Goal: Information Seeking & Learning: Learn about a topic

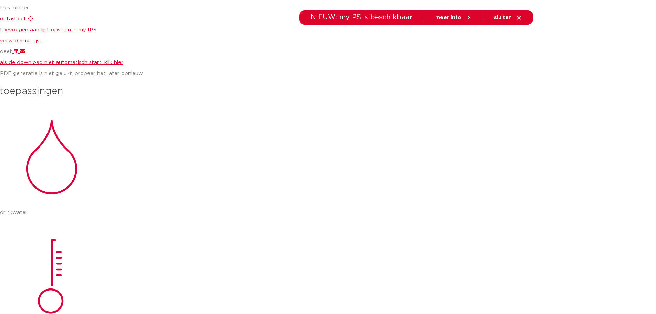
scroll to position [378, 0]
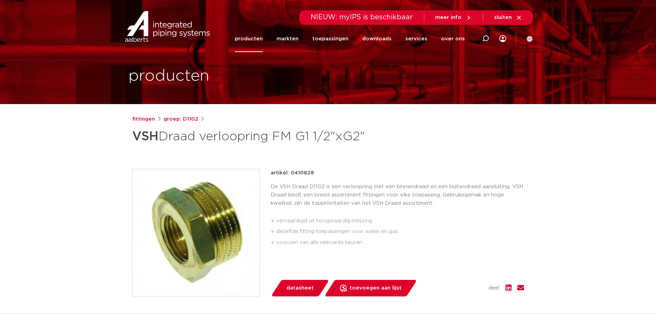
scroll to position [2, 0]
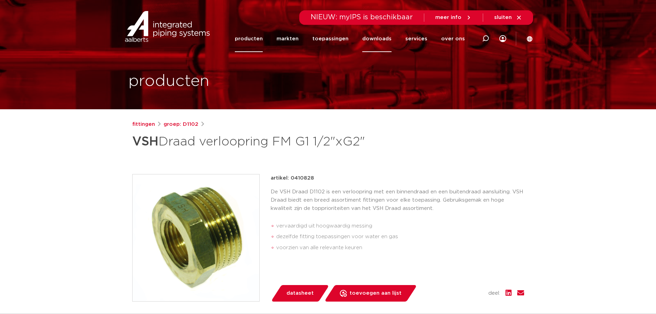
click at [385, 39] on link "downloads" at bounding box center [376, 38] width 29 height 27
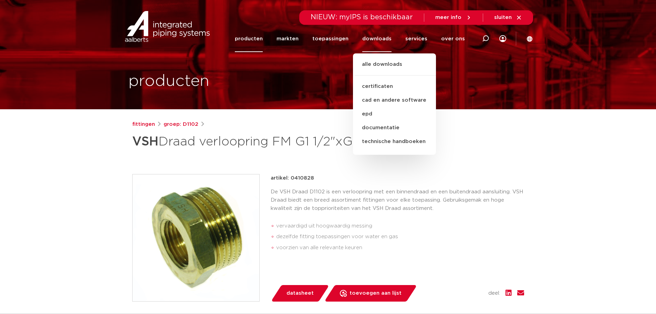
click at [263, 37] on link "producten" at bounding box center [249, 38] width 28 height 27
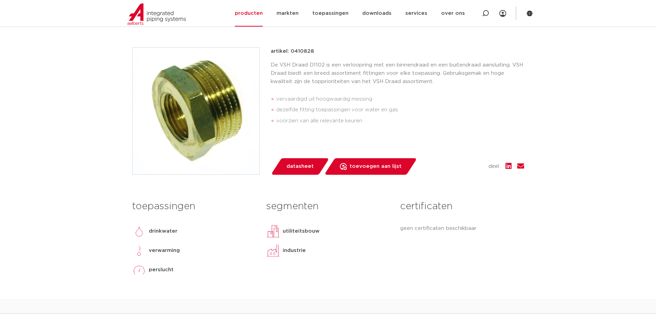
scroll to position [77, 0]
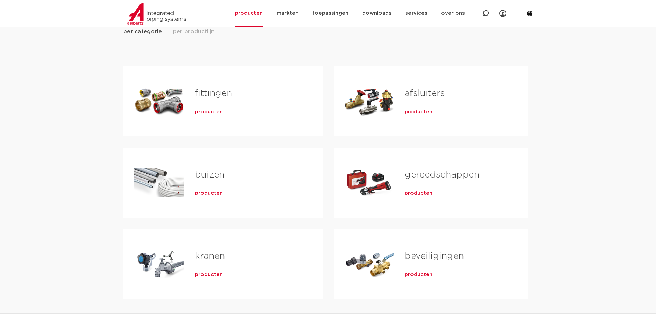
scroll to position [69, 0]
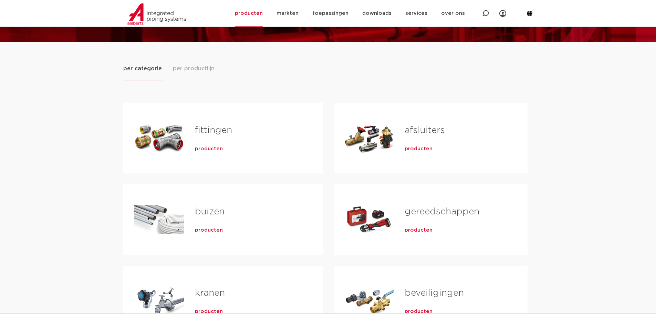
click at [207, 130] on link "fittingen" at bounding box center [213, 130] width 37 height 9
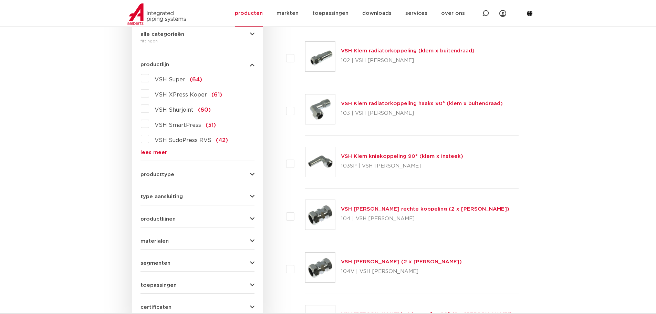
scroll to position [103, 0]
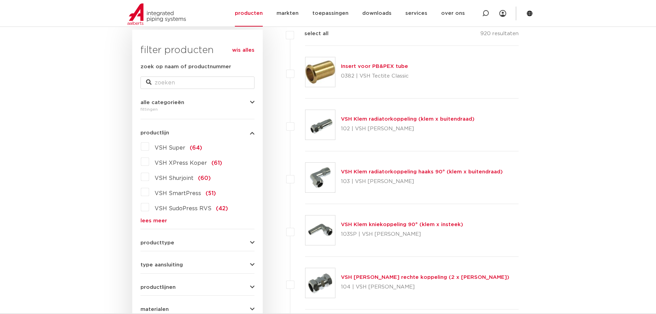
click at [150, 218] on link "lees meer" at bounding box center [197, 220] width 114 height 5
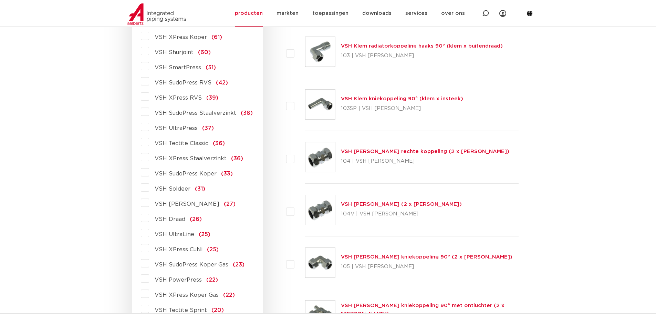
scroll to position [241, 0]
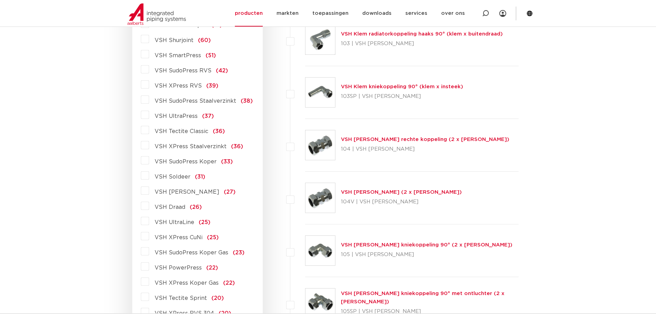
click at [149, 207] on label "VSH Draad (26)" at bounding box center [175, 205] width 53 height 11
click at [0, 0] on input "VSH Draad (26)" at bounding box center [0, 0] width 0 height 0
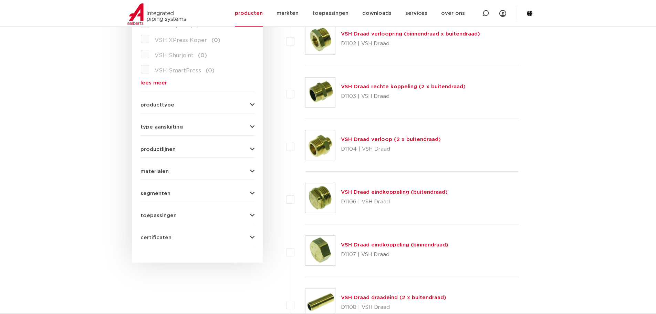
scroll to position [138, 0]
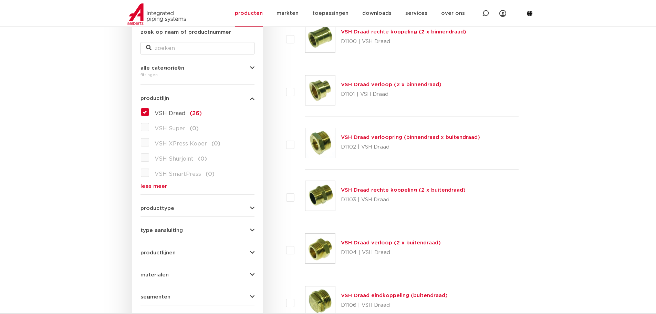
click at [405, 137] on link "VSH Draad verloopring (binnendraad x buitendraad)" at bounding box center [410, 137] width 139 height 5
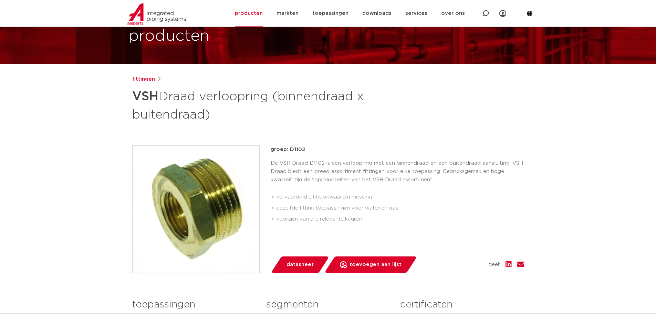
scroll to position [34, 0]
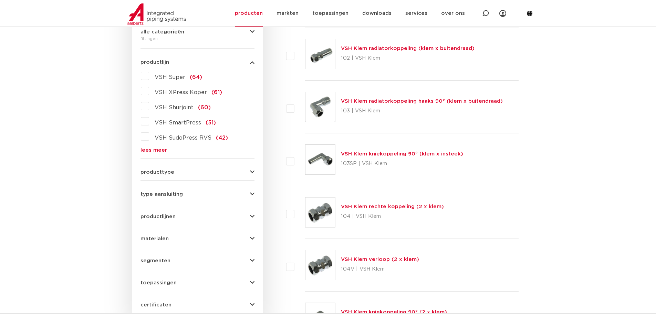
scroll to position [172, 0]
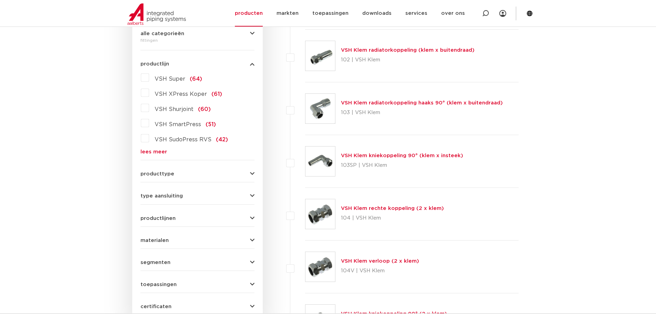
click at [154, 151] on link "lees meer" at bounding box center [197, 151] width 114 height 5
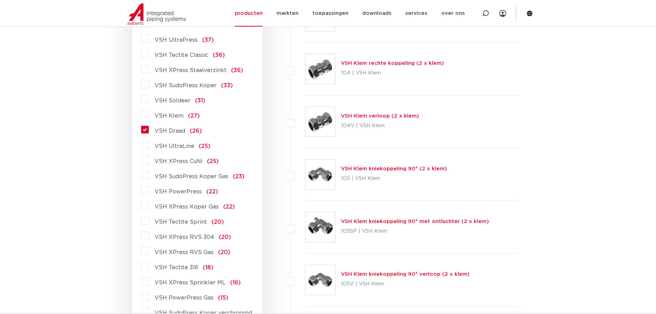
scroll to position [275, 0]
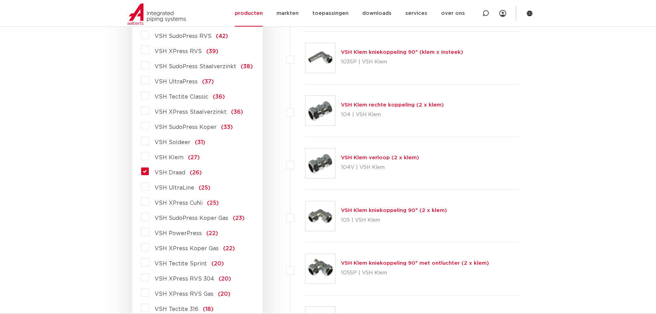
click at [149, 173] on label "VSH Draad (26)" at bounding box center [175, 171] width 53 height 11
click at [0, 0] on input "VSH Draad (26)" at bounding box center [0, 0] width 0 height 0
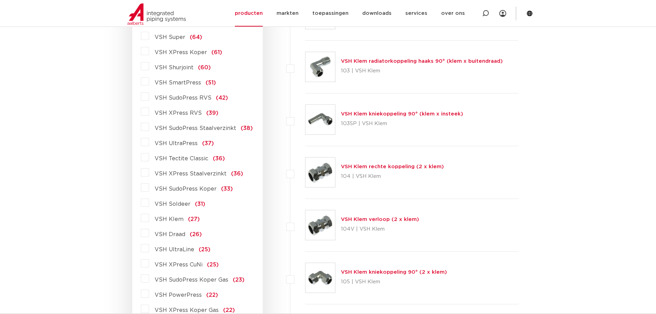
scroll to position [284, 0]
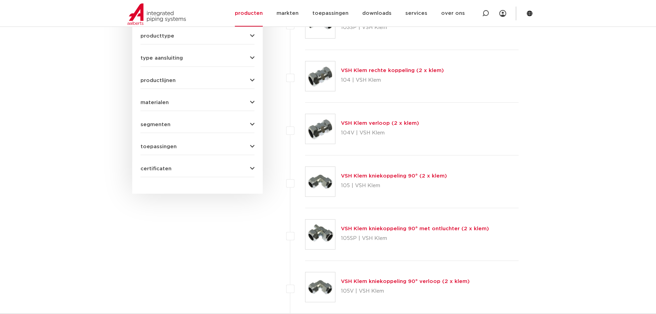
scroll to position [172, 0]
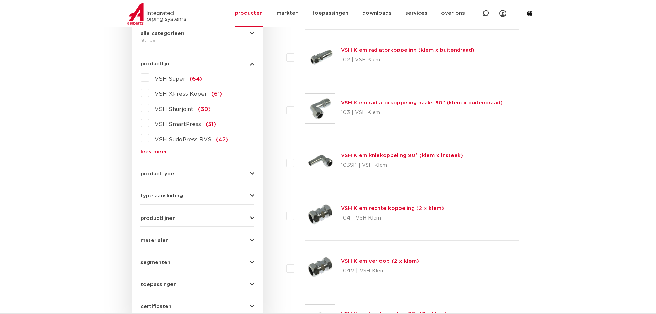
click at [165, 77] on span "VSH Super" at bounding box center [170, 79] width 31 height 6
click at [0, 0] on input "VSH Super (64)" at bounding box center [0, 0] width 0 height 0
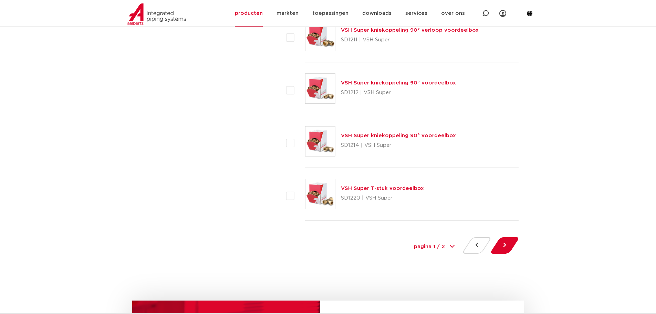
scroll to position [3133, 0]
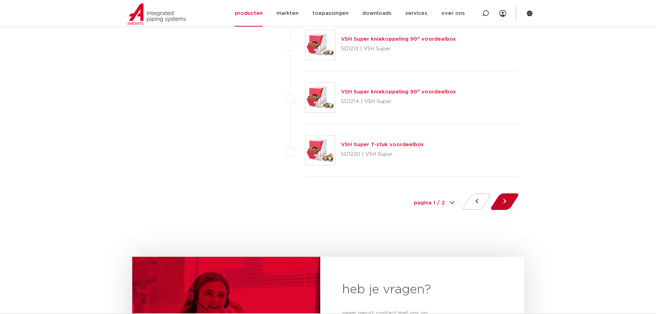
click at [504, 205] on button at bounding box center [505, 201] width 20 height 17
